Goal: Task Accomplishment & Management: Use online tool/utility

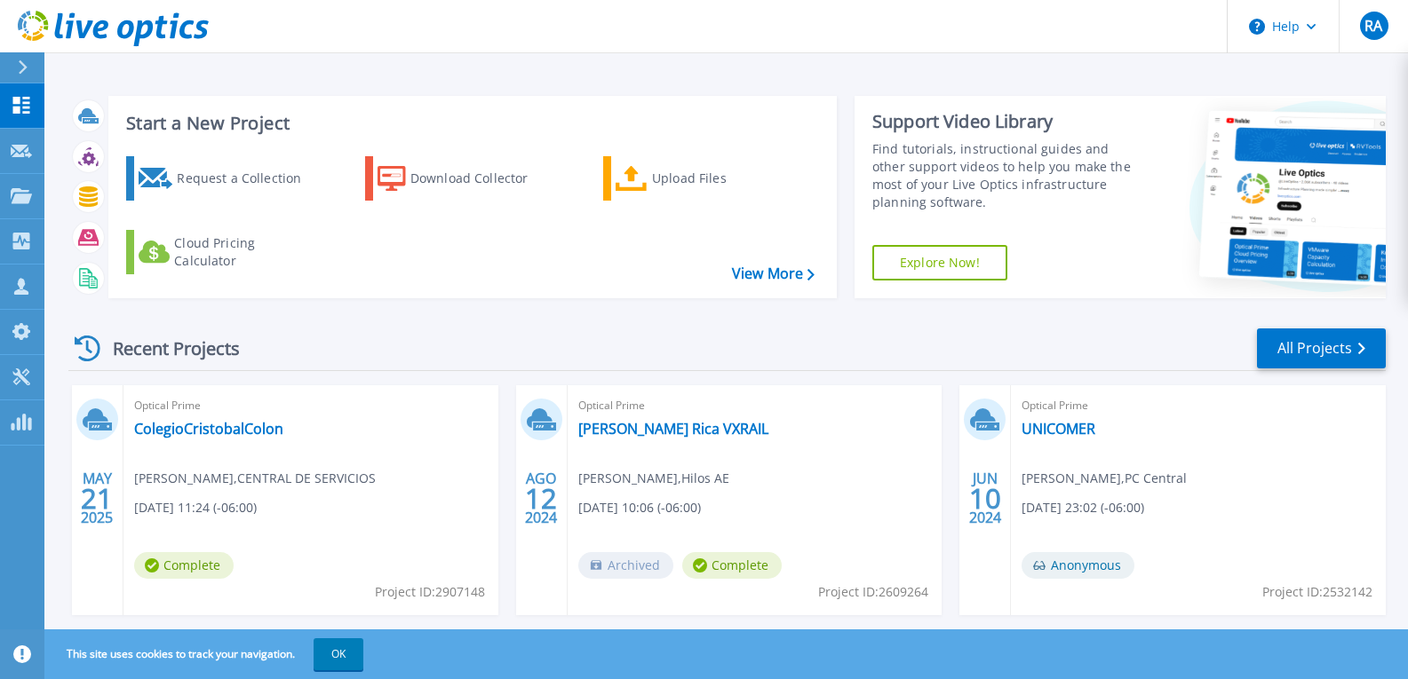
drag, startPoint x: 668, startPoint y: 184, endPoint x: 583, endPoint y: 242, distance: 103.5
click at [668, 184] on div "Upload Files" at bounding box center [723, 179] width 142 height 36
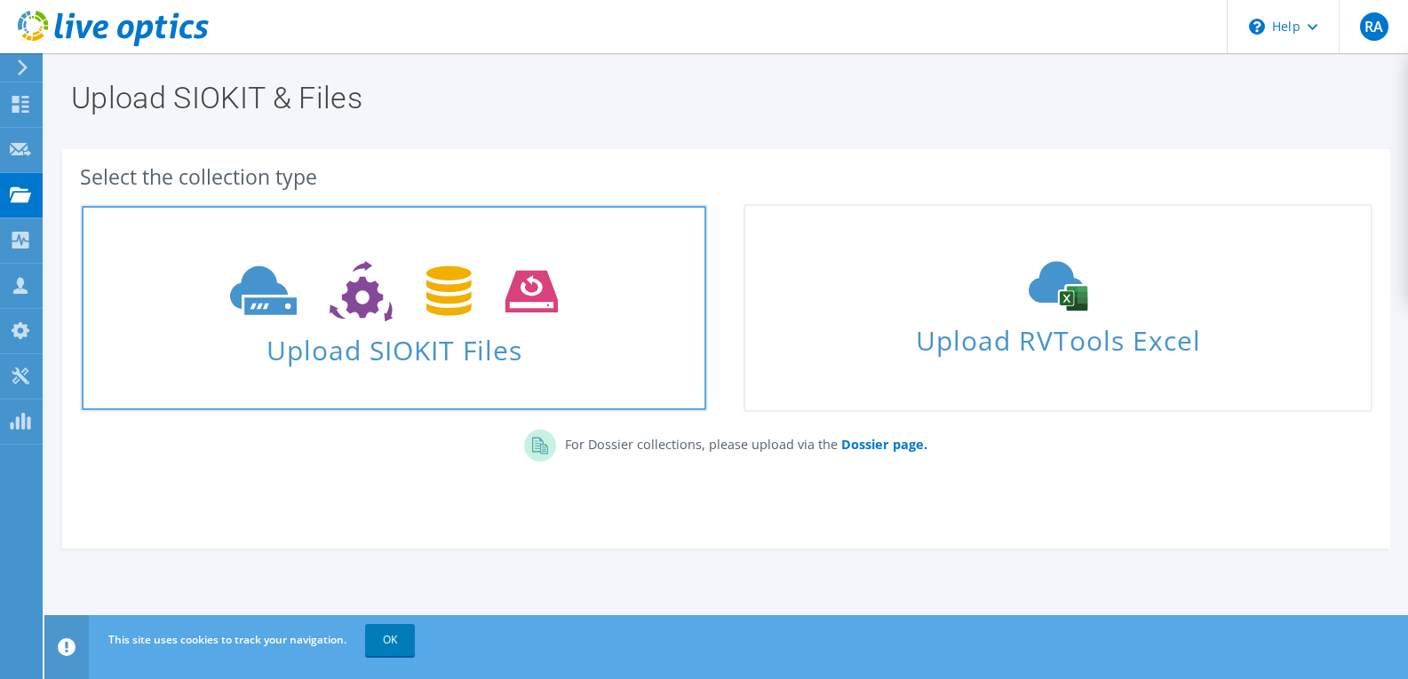
click at [422, 296] on icon at bounding box center [394, 291] width 328 height 61
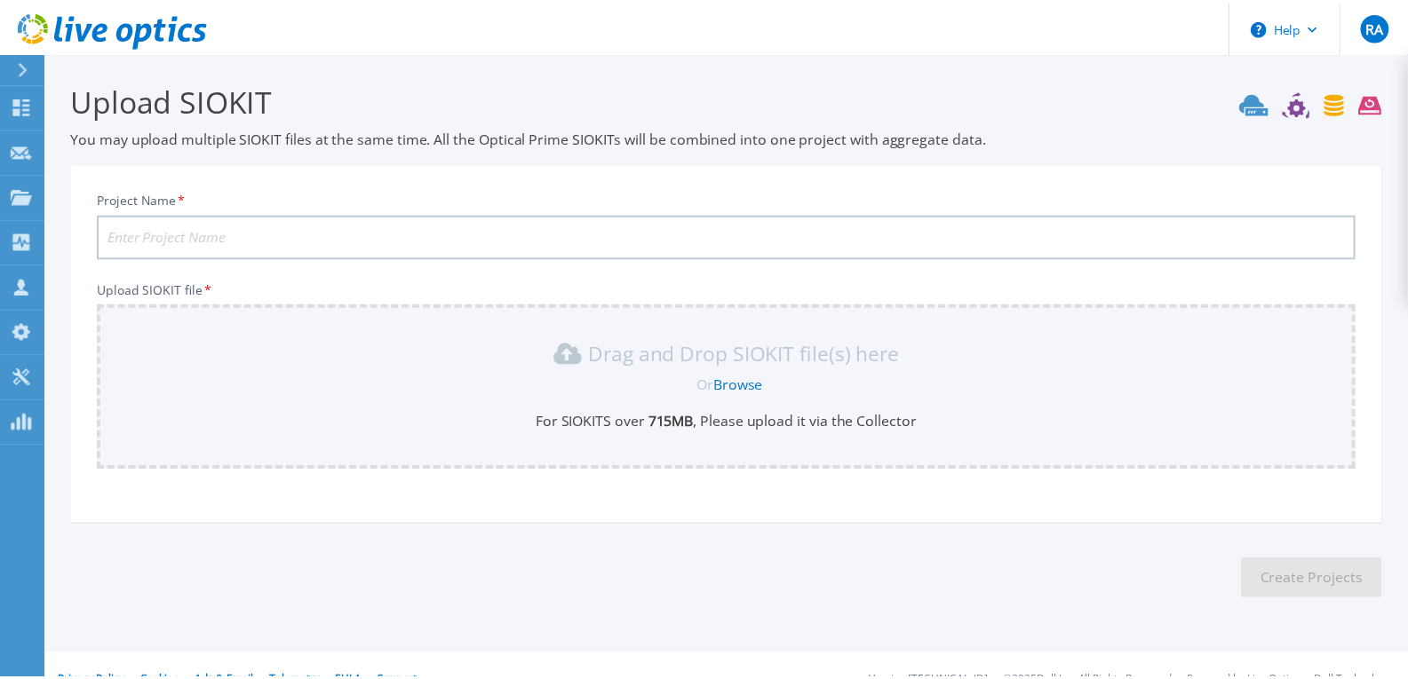
scroll to position [28, 0]
